Goal: Task Accomplishment & Management: Complete application form

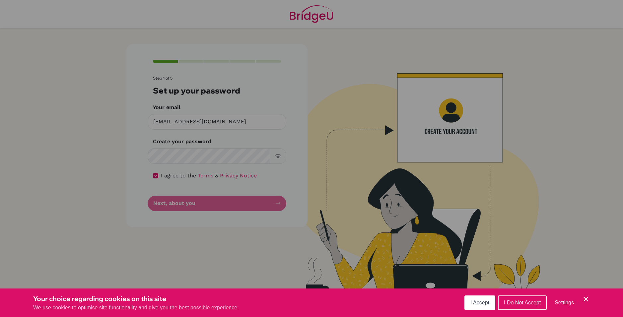
click at [479, 300] on span "I Accept" at bounding box center [480, 303] width 19 height 6
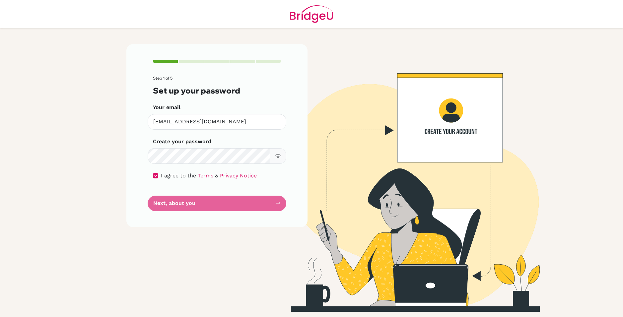
click at [266, 204] on form "Step 1 of 5 Set up your password Your email al.2028@mis.sch.id Invalid email Cr…" at bounding box center [217, 143] width 128 height 135
click at [280, 156] on icon "button" at bounding box center [277, 155] width 5 height 5
click at [279, 156] on icon "button" at bounding box center [278, 156] width 2 height 2
click at [158, 175] on input "checkbox" at bounding box center [155, 175] width 5 height 5
checkbox input "true"
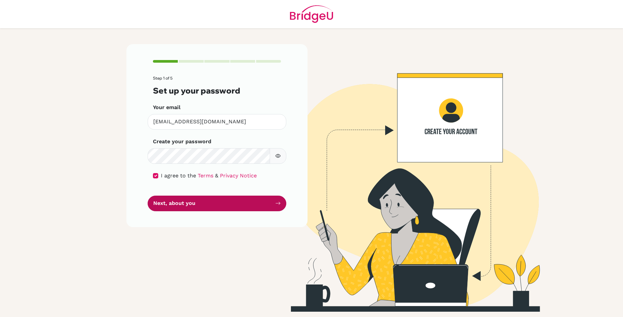
click at [169, 202] on button "Next, about you" at bounding box center [217, 204] width 139 height 16
